Goal: Information Seeking & Learning: Find specific fact

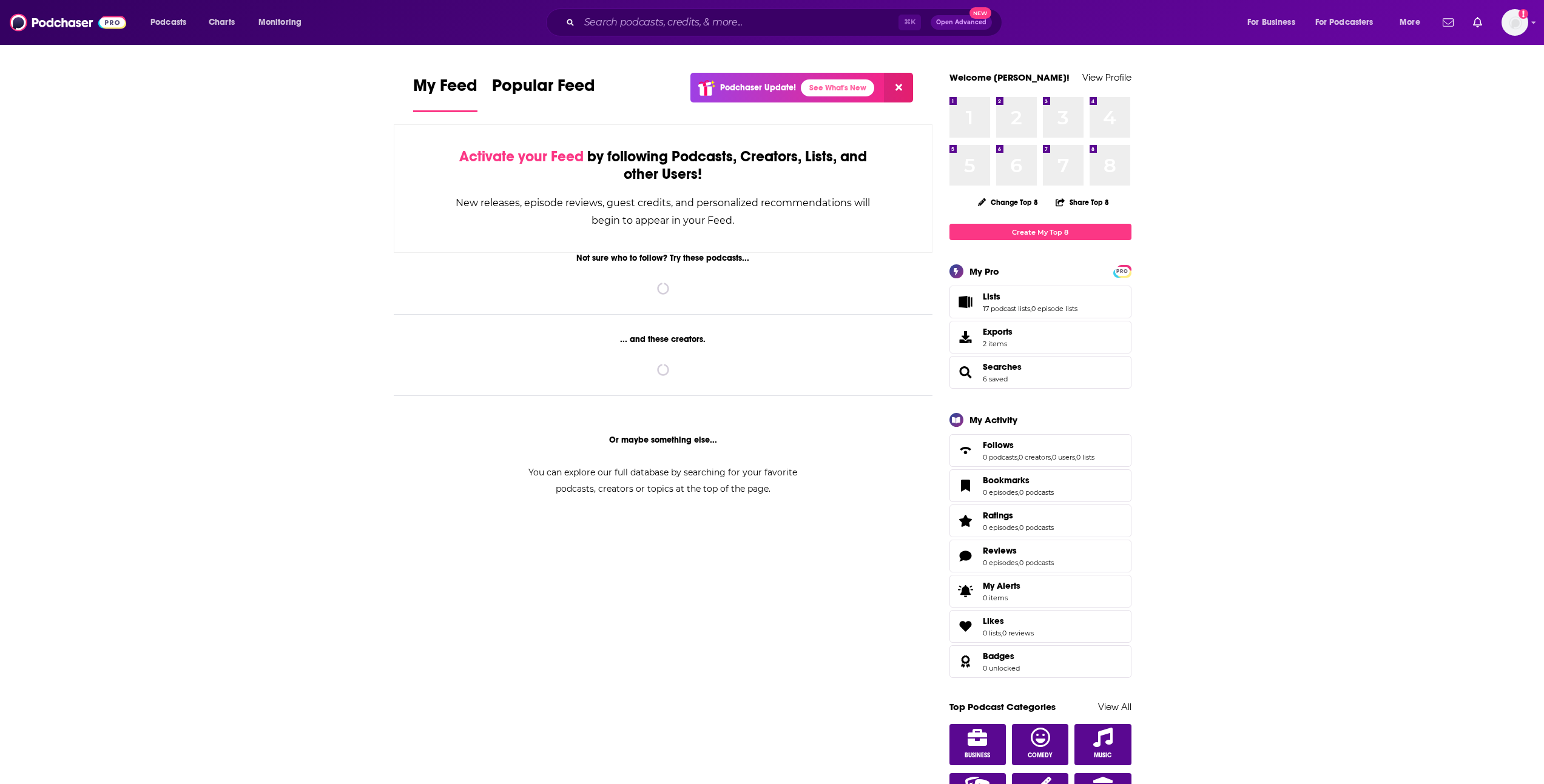
click at [619, 37] on div "Podcasts Charts Monitoring ⌘ K Open Advanced New For Business For Podcasters Mo…" at bounding box center [772, 23] width 1544 height 45
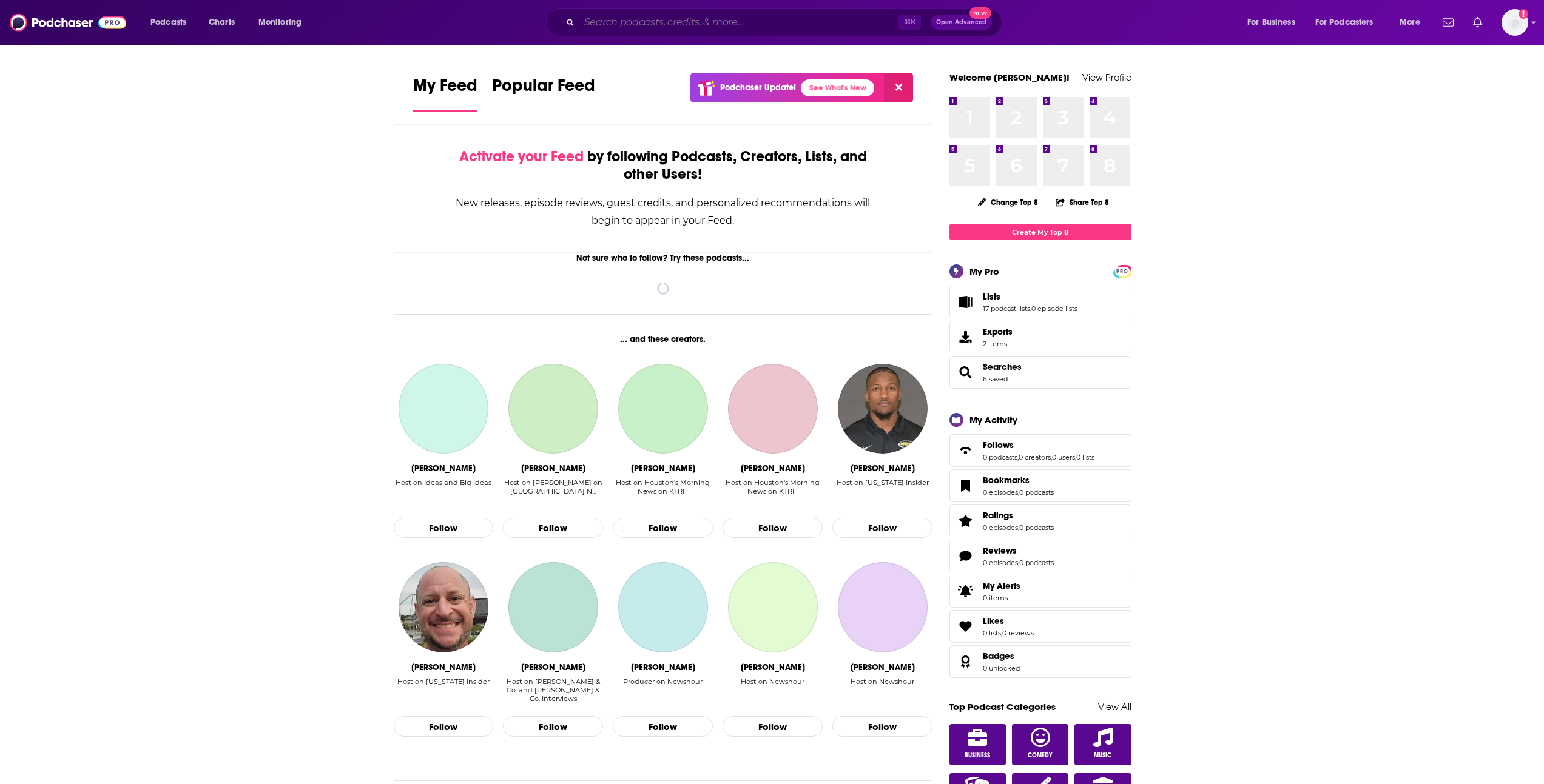
click at [620, 26] on input "Search podcasts, credits, & more..." at bounding box center [739, 22] width 319 height 19
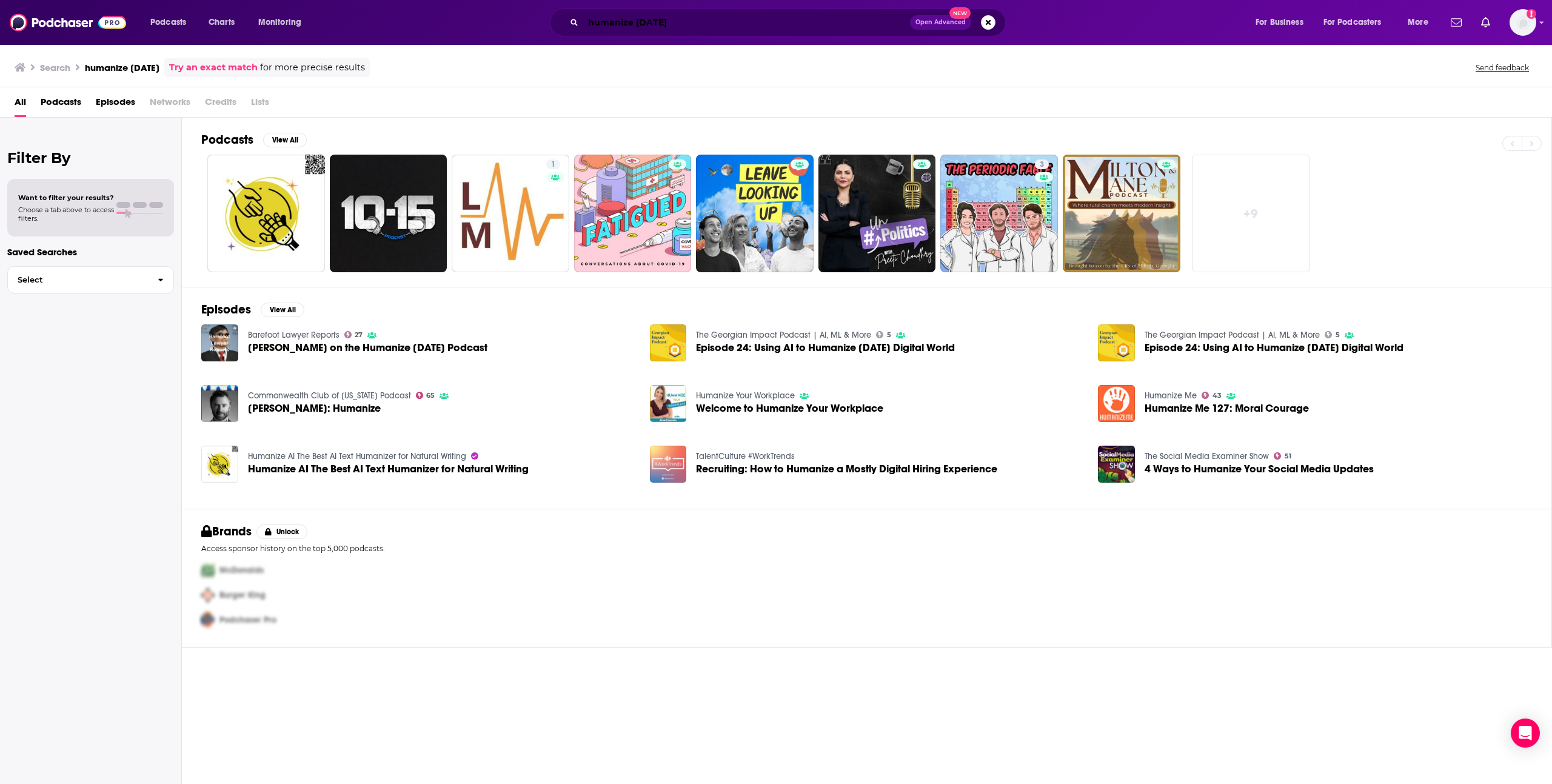
click at [697, 23] on input "humanize [DATE]" at bounding box center [747, 22] width 327 height 19
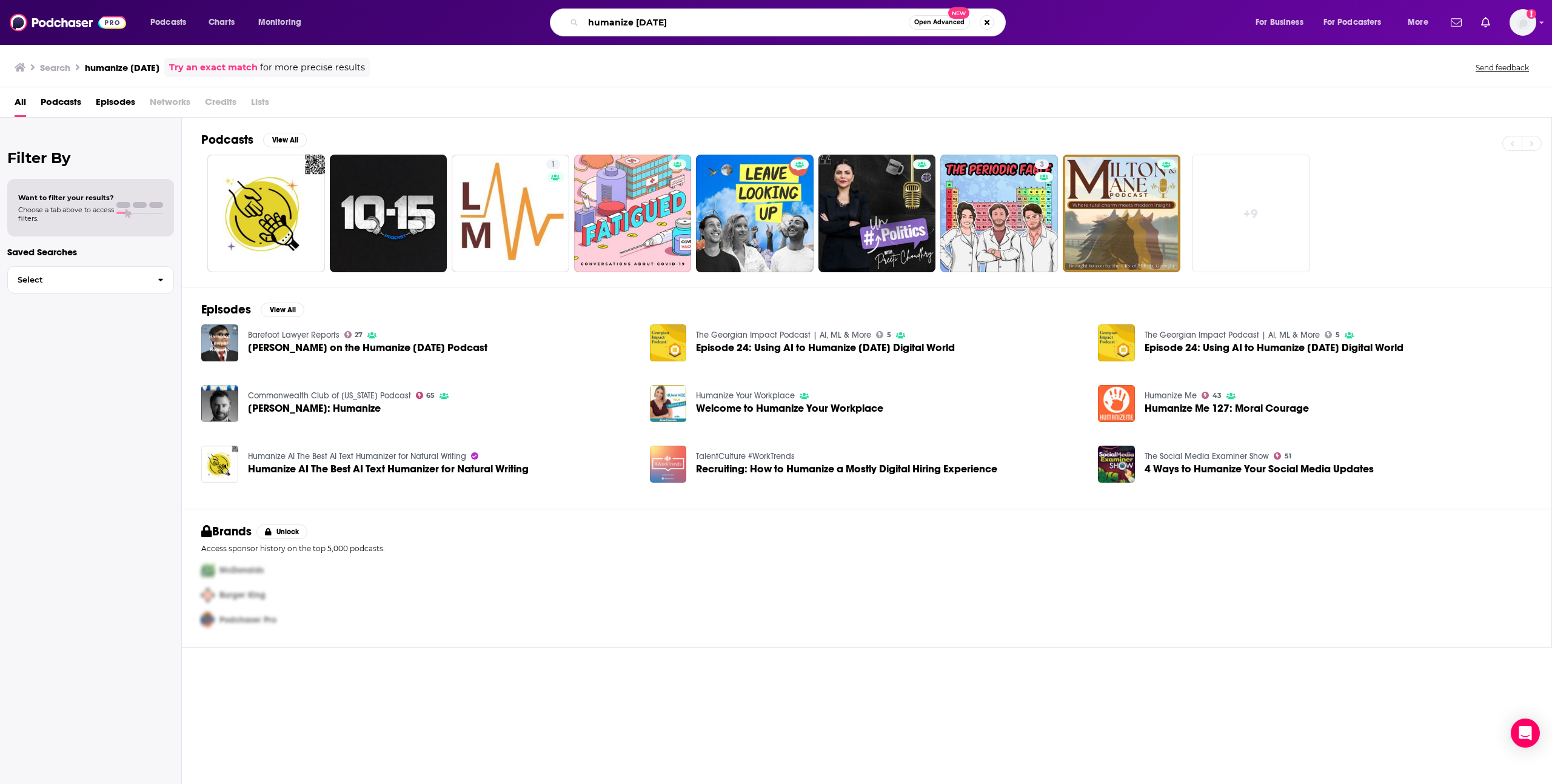
click at [697, 23] on input "humanize [DATE]" at bounding box center [746, 22] width 326 height 19
type input "[PERSON_NAME]"
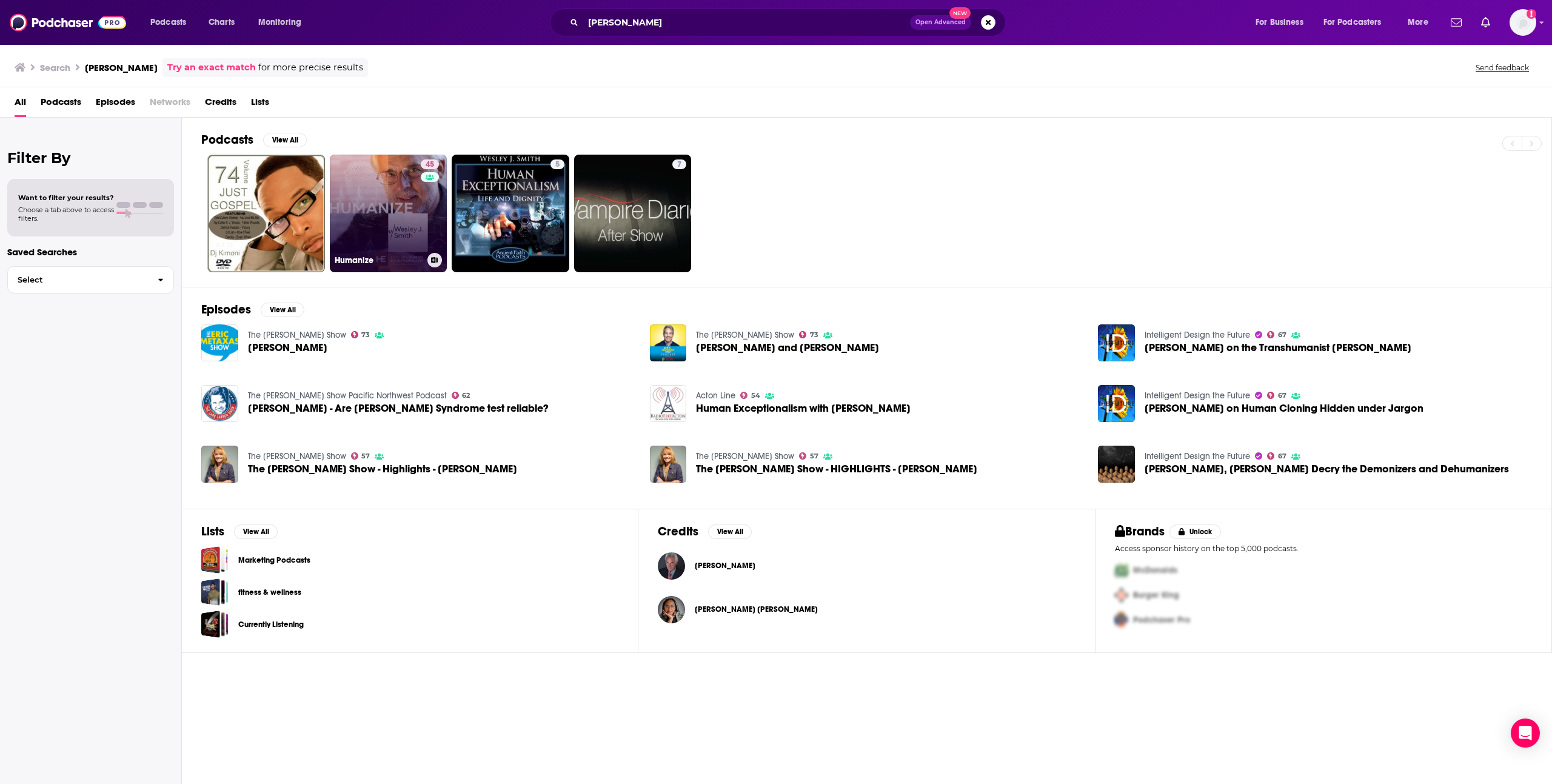
click at [364, 173] on link "45 Humanize" at bounding box center [388, 213] width 117 height 117
